Goal: Information Seeking & Learning: Learn about a topic

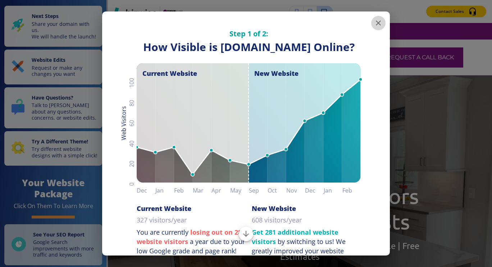
click at [376, 24] on icon "button" at bounding box center [378, 23] width 5 height 5
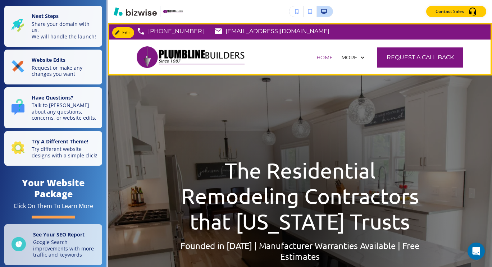
click at [317, 47] on p "[US_STATE][GEOGRAPHIC_DATA], [GEOGRAPHIC_DATA], [GEOGRAPHIC_DATA]" at bounding box center [259, 52] width 222 height 11
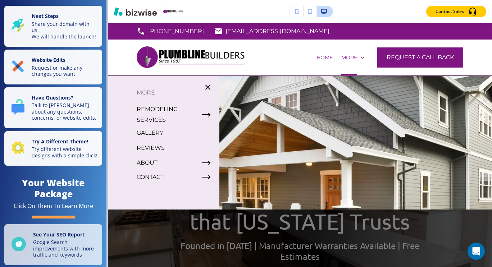
click at [150, 133] on p "GALLERY" at bounding box center [150, 133] width 27 height 11
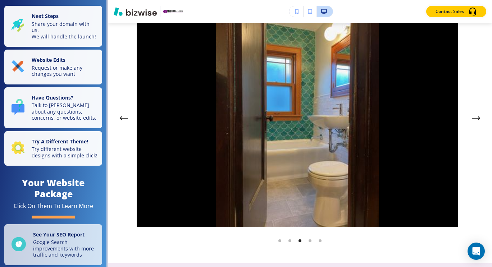
scroll to position [1681, 0]
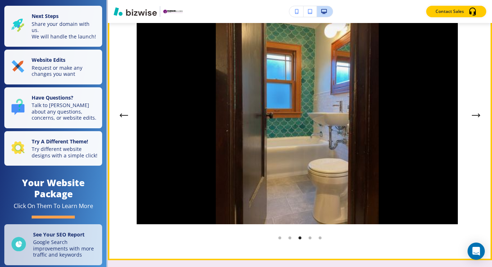
click at [473, 119] on button "Next Gallery Image" at bounding box center [476, 115] width 14 height 14
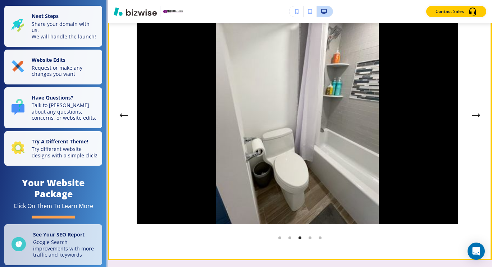
click at [473, 119] on button "Next Gallery Image" at bounding box center [476, 115] width 14 height 14
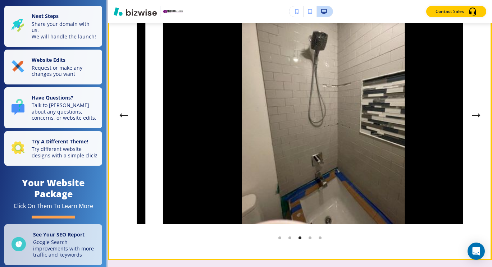
click at [473, 119] on button "Next Gallery Image" at bounding box center [476, 115] width 14 height 14
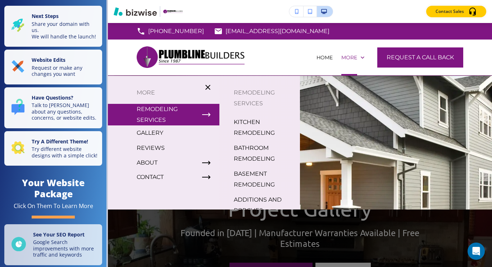
scroll to position [9, 0]
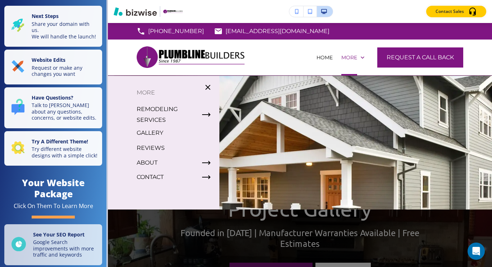
drag, startPoint x: 295, startPoint y: 188, endPoint x: 293, endPoint y: 210, distance: 21.7
click at [149, 150] on p "REVIEWS" at bounding box center [151, 148] width 28 height 11
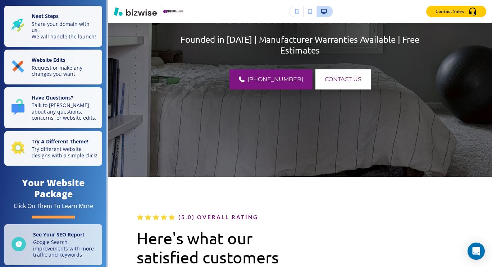
scroll to position [0, 0]
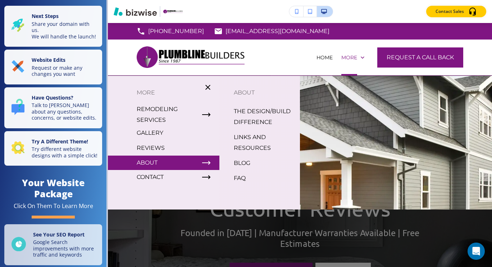
click at [245, 112] on p "THE DESIGN/BUILD DIFFERENCE" at bounding box center [264, 117] width 60 height 22
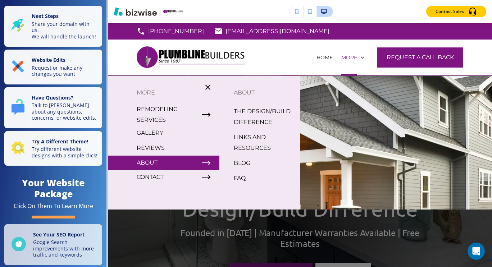
click at [241, 92] on p "ABOUT" at bounding box center [259, 92] width 81 height 11
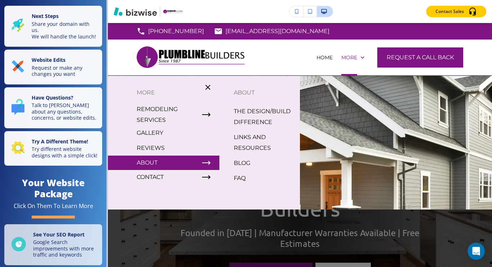
click at [234, 177] on p "FAQ" at bounding box center [240, 178] width 12 height 11
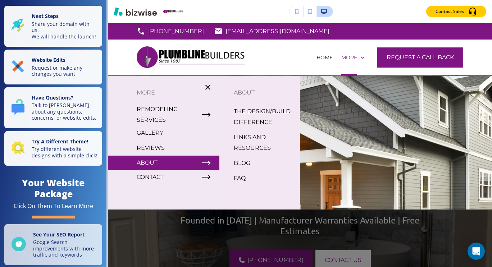
click at [250, 137] on p "LINKS AND RESOURCES" at bounding box center [264, 143] width 60 height 22
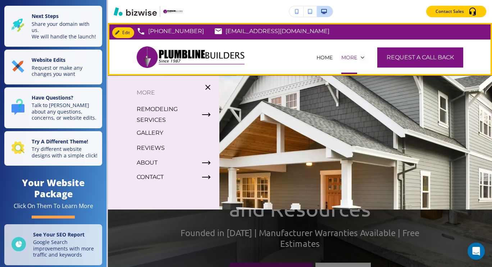
click at [344, 62] on div "More" at bounding box center [353, 58] width 32 height 36
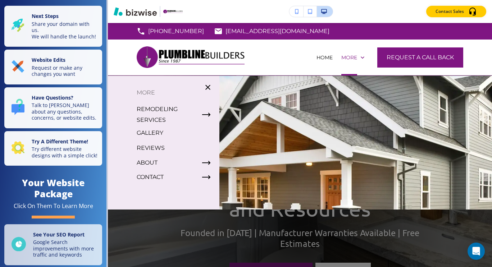
click at [154, 132] on p "GALLERY" at bounding box center [150, 133] width 27 height 11
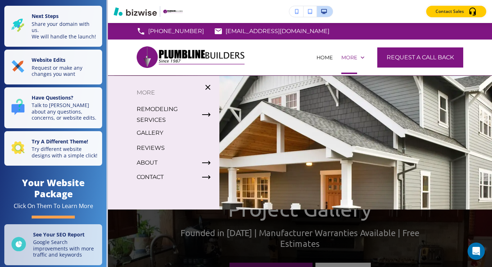
click at [326, 47] on p "[US_STATE][GEOGRAPHIC_DATA], [GEOGRAPHIC_DATA], [GEOGRAPHIC_DATA]" at bounding box center [259, 52] width 222 height 11
